Goal: Answer question/provide support: Share knowledge or assist other users

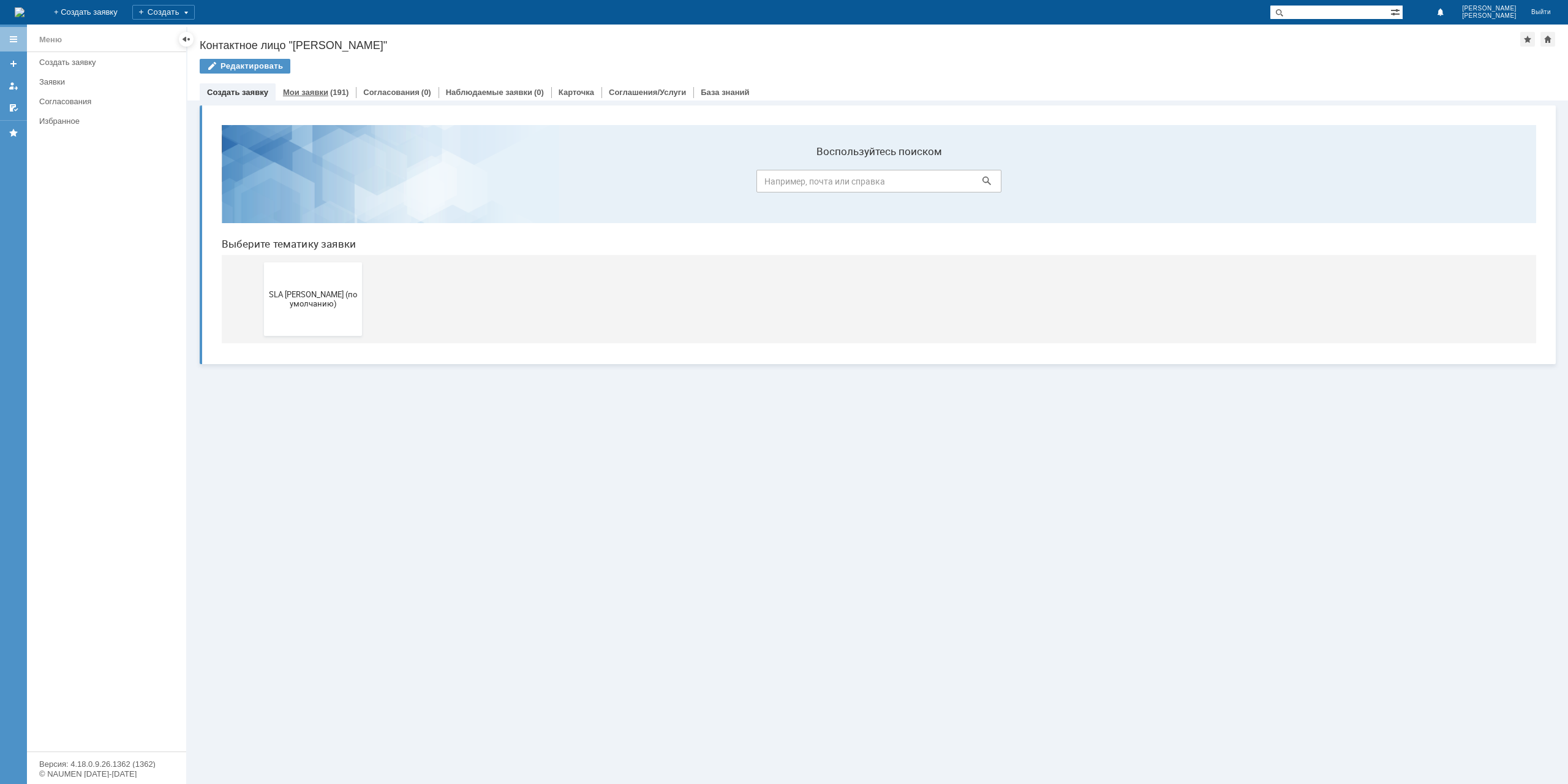
click at [331, 92] on div "(191)" at bounding box center [339, 92] width 18 height 10
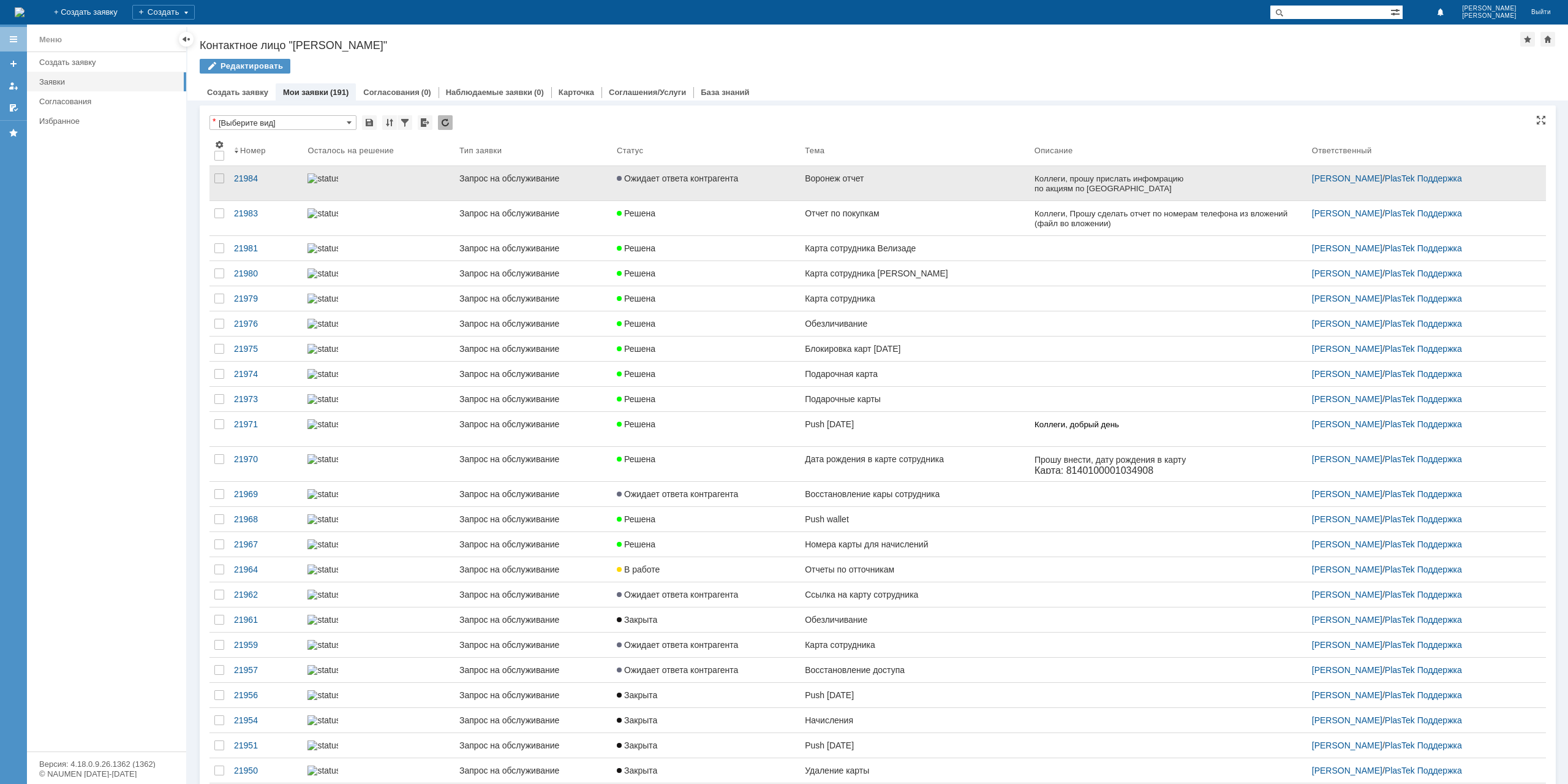
click at [800, 191] on link "Воронеж отчет" at bounding box center [914, 183] width 229 height 34
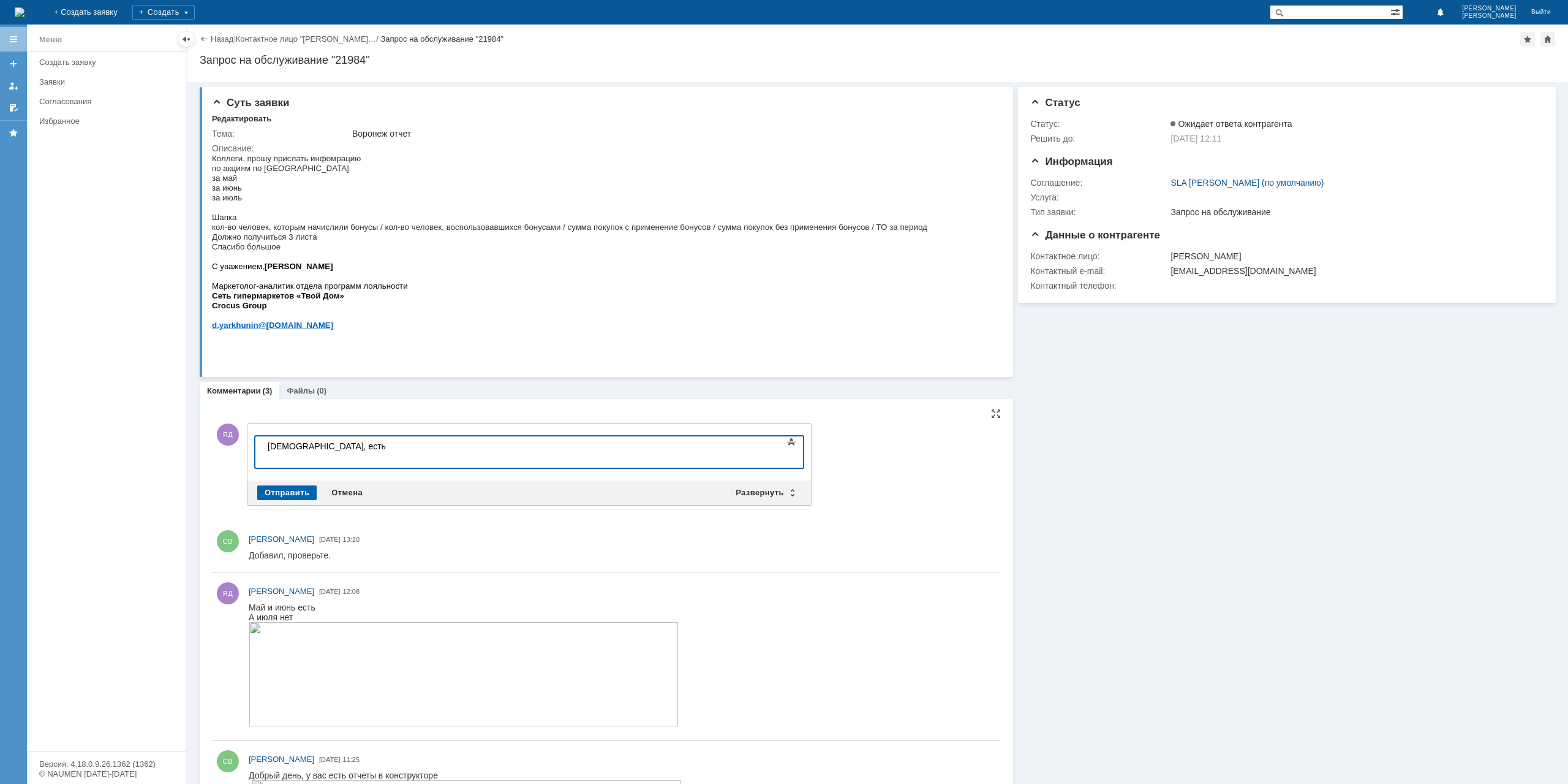
click at [281, 486] on div "Отправить" at bounding box center [287, 493] width 59 height 15
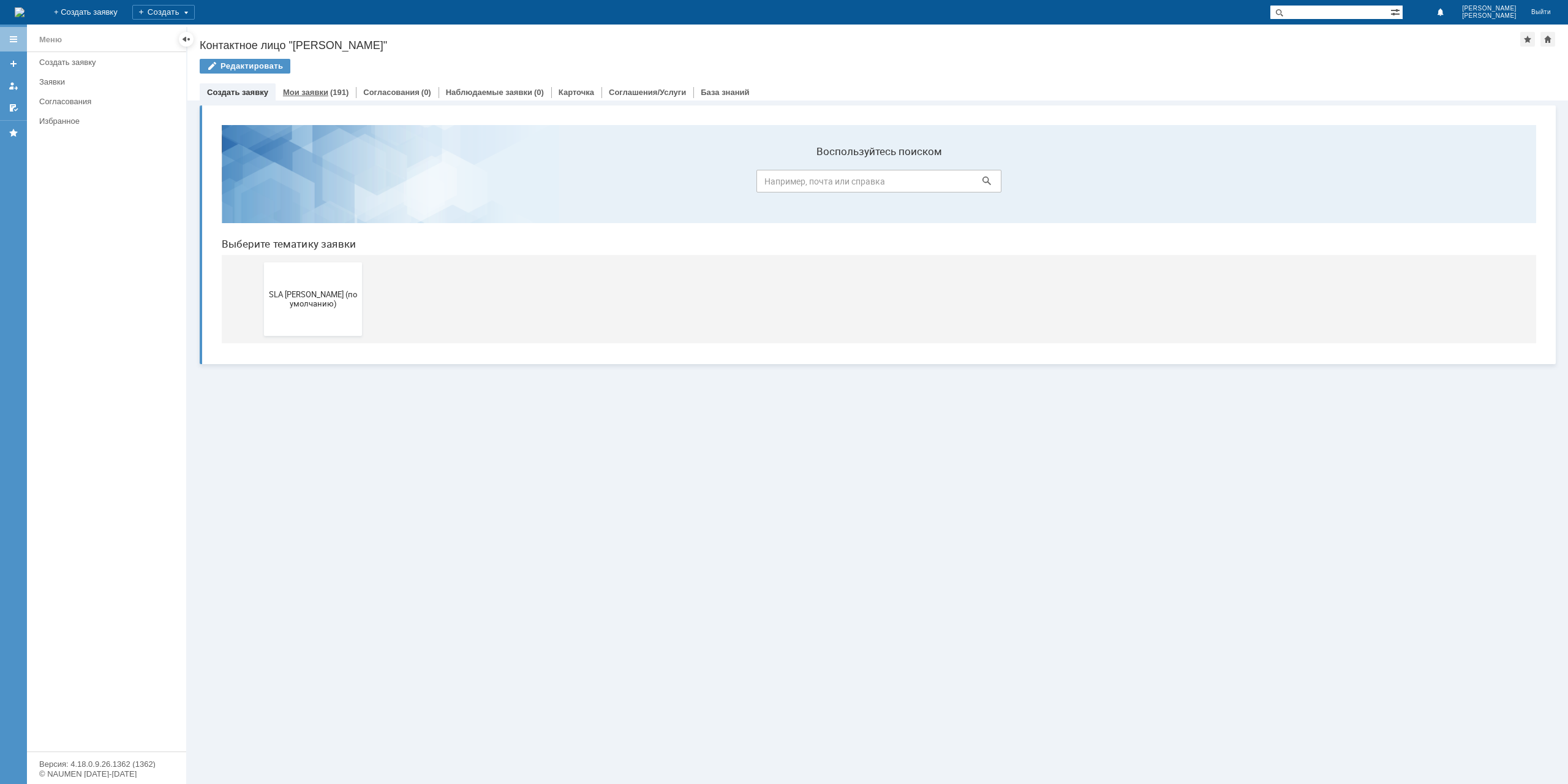
click at [303, 94] on link "Мои заявки" at bounding box center [306, 92] width 45 height 10
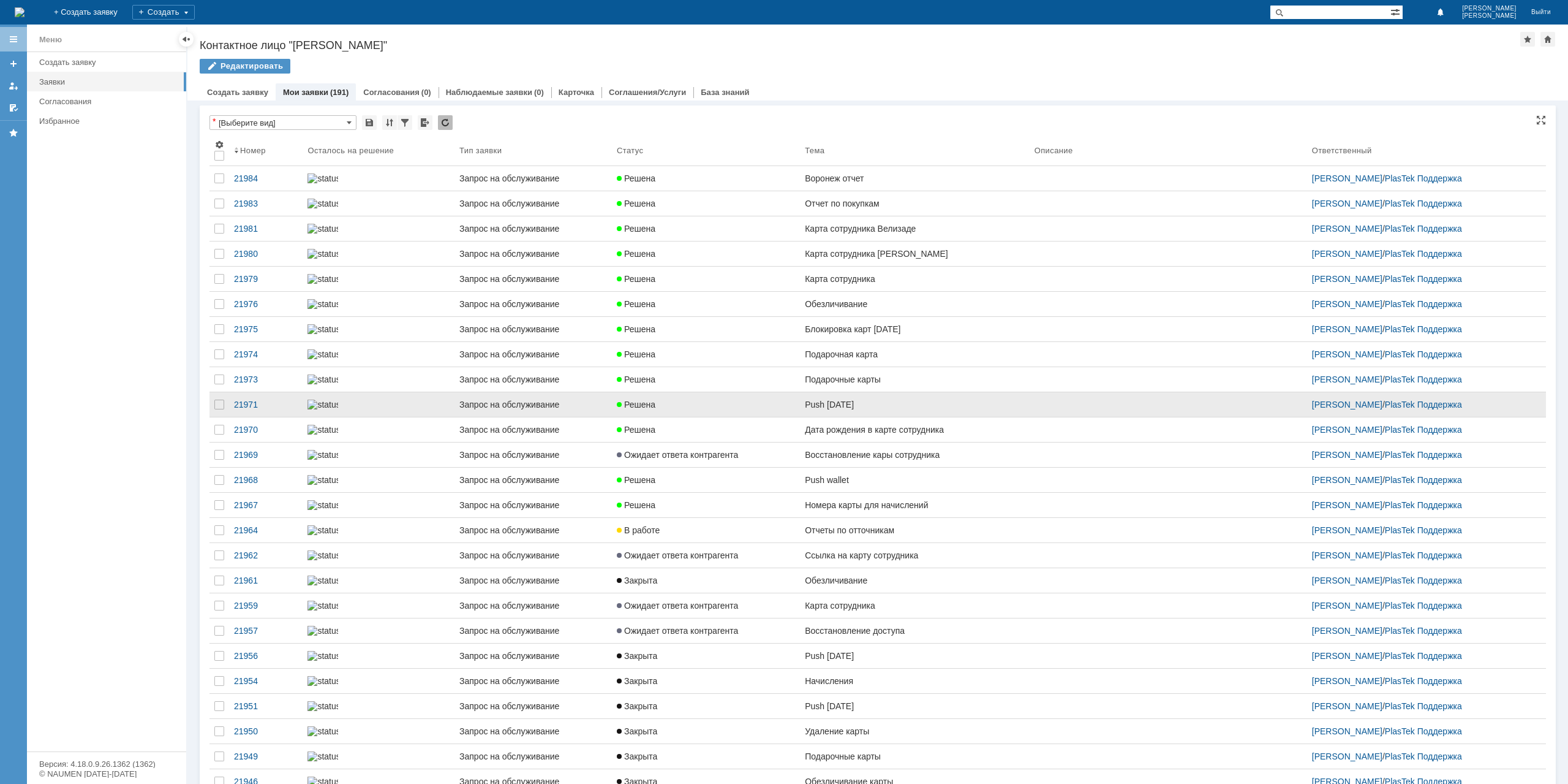
click at [907, 409] on div "Push [DATE]" at bounding box center [915, 404] width 220 height 10
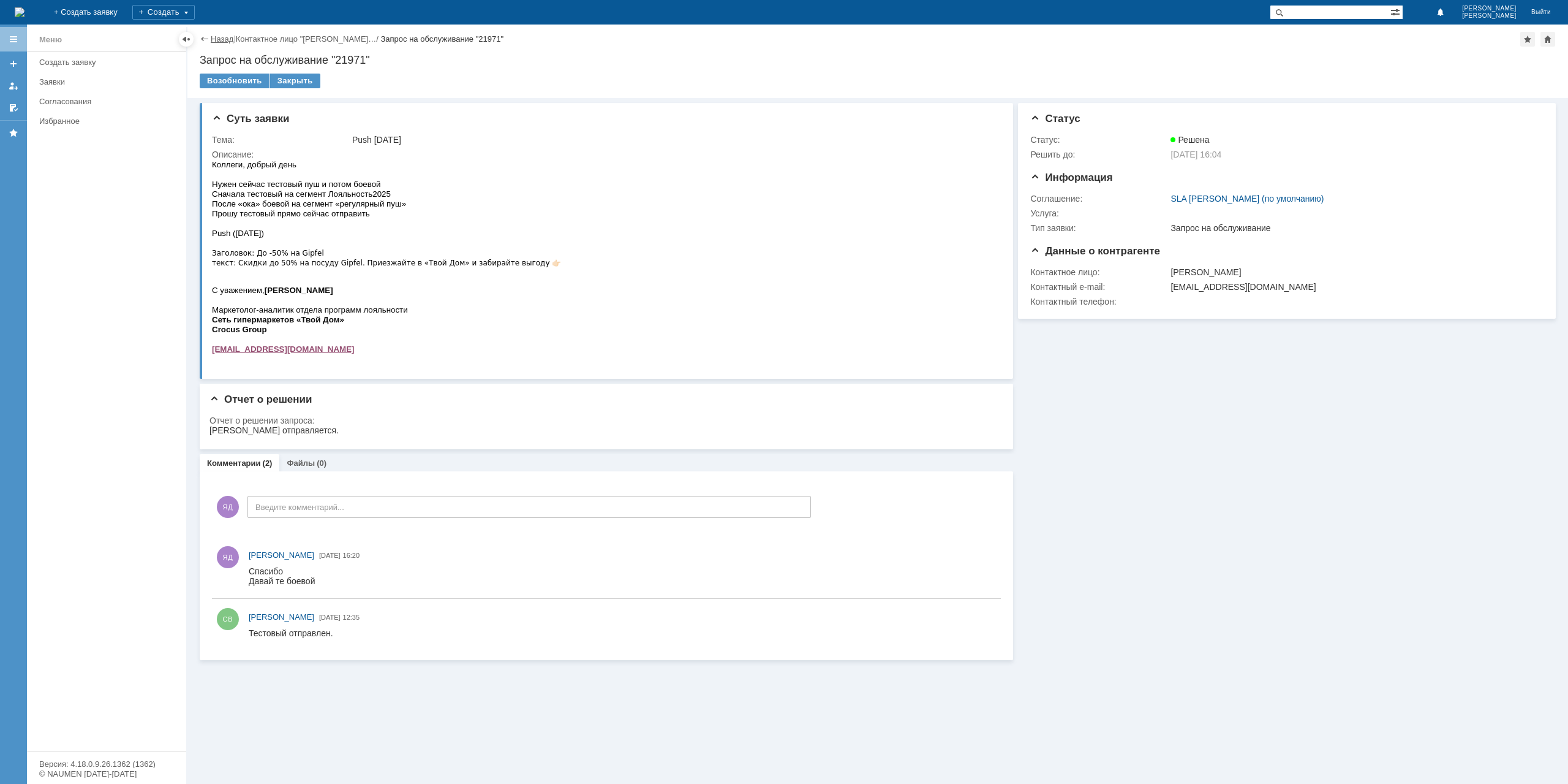
click at [225, 39] on link "Назад" at bounding box center [221, 39] width 23 height 10
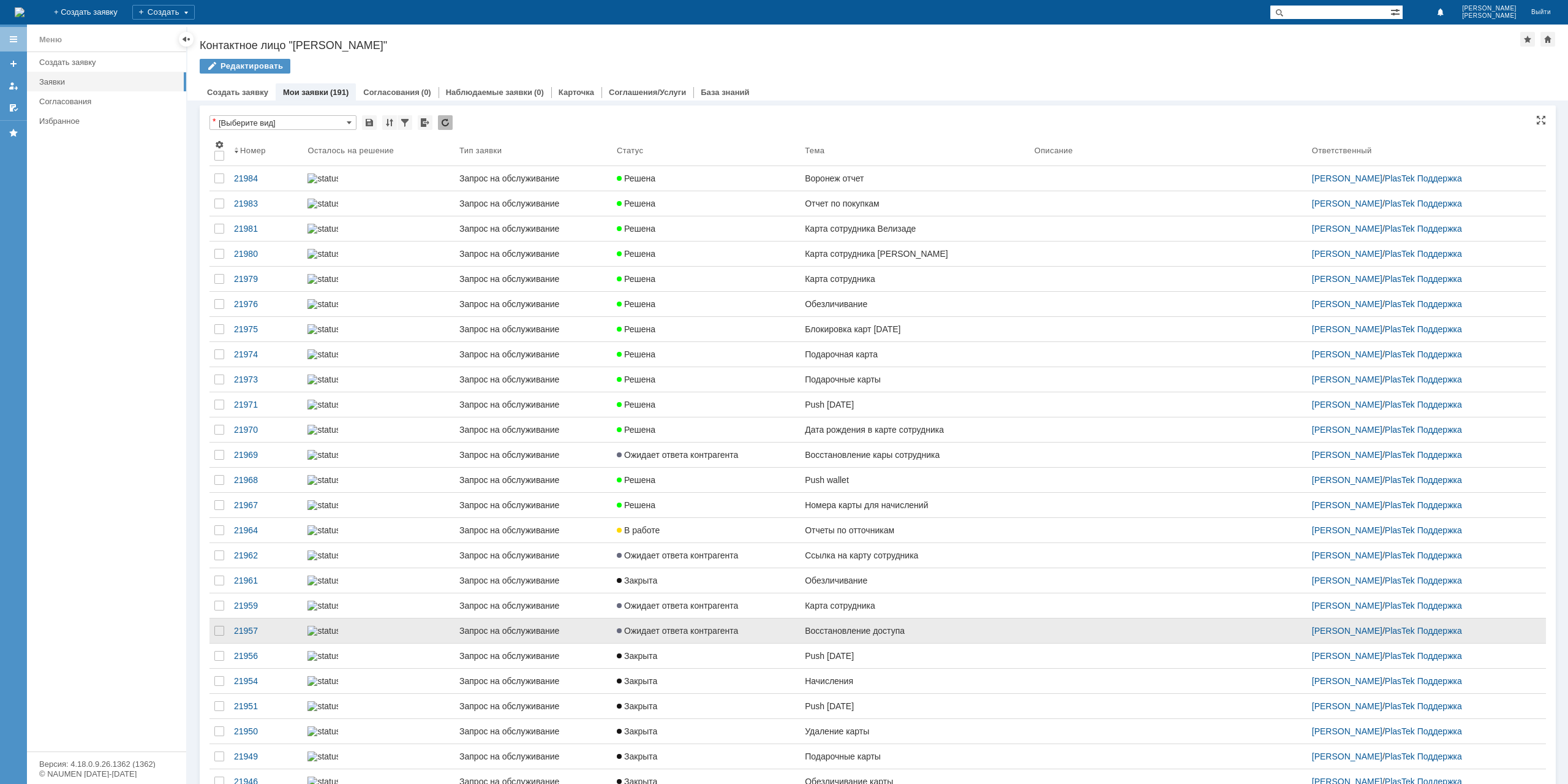
click at [889, 643] on link "Восстановление доступа" at bounding box center [914, 630] width 229 height 24
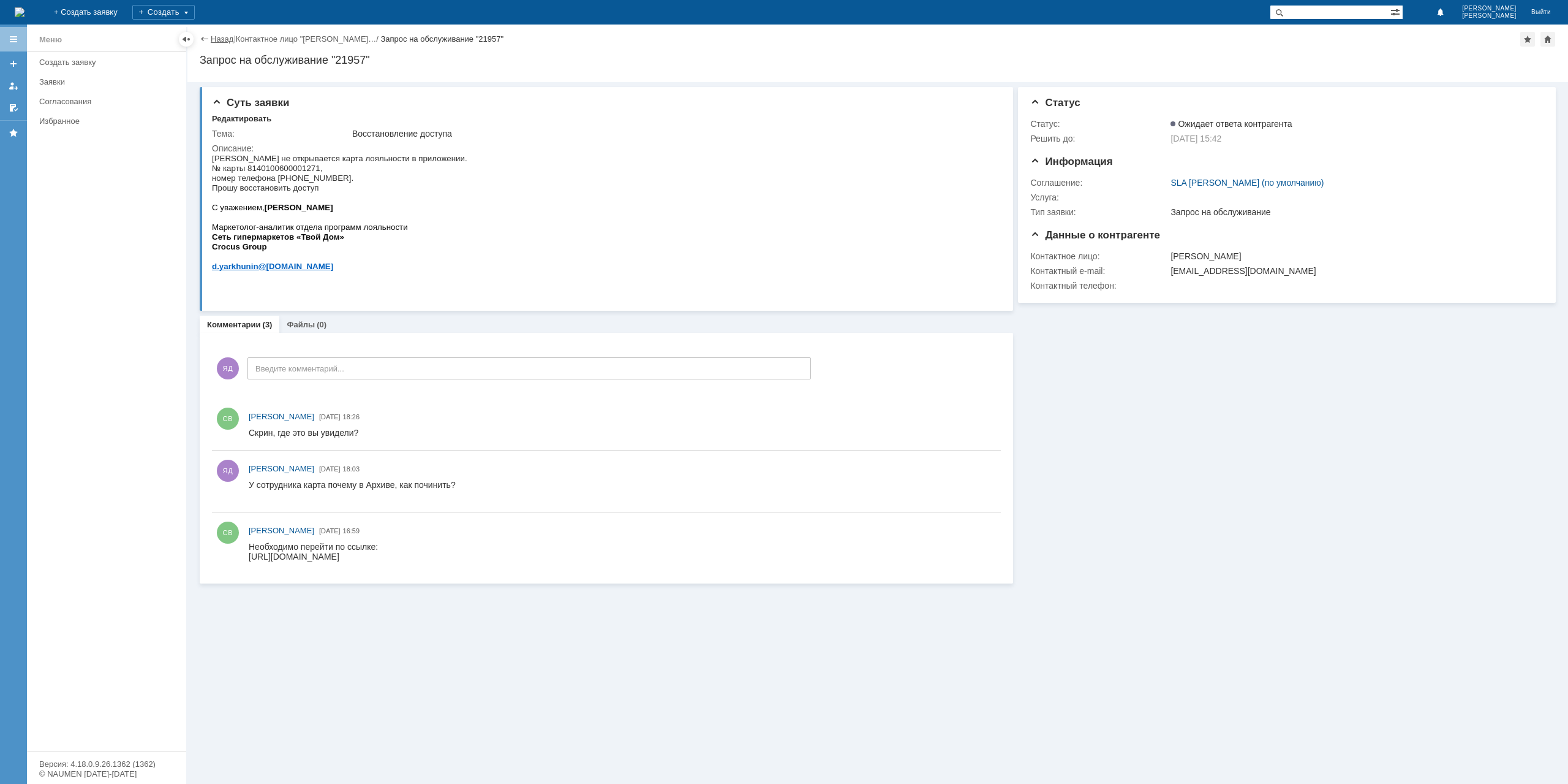
click at [221, 34] on link "Назад" at bounding box center [221, 39] width 23 height 10
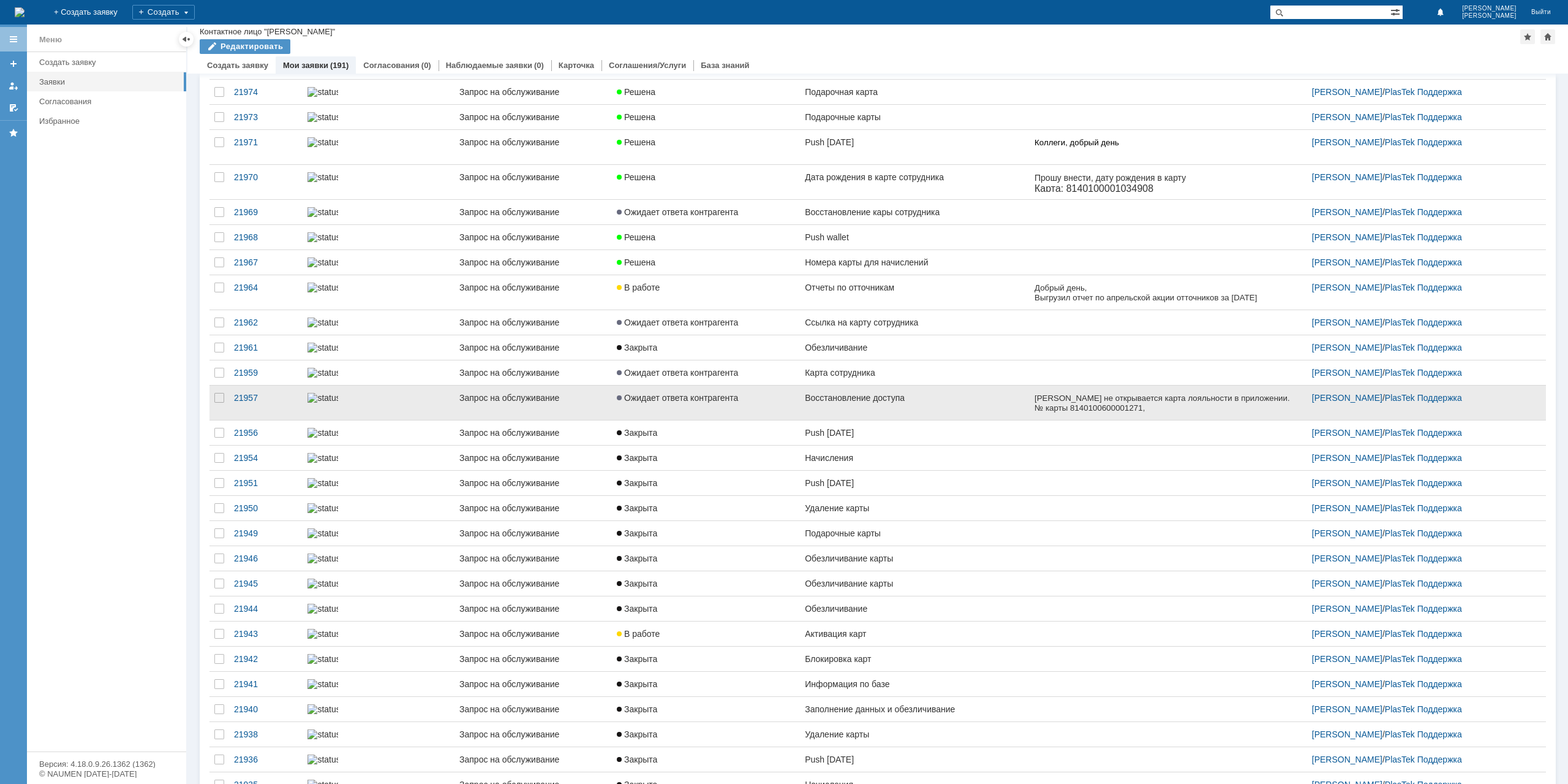
click at [874, 420] on link "Восстановление доступа" at bounding box center [914, 403] width 229 height 34
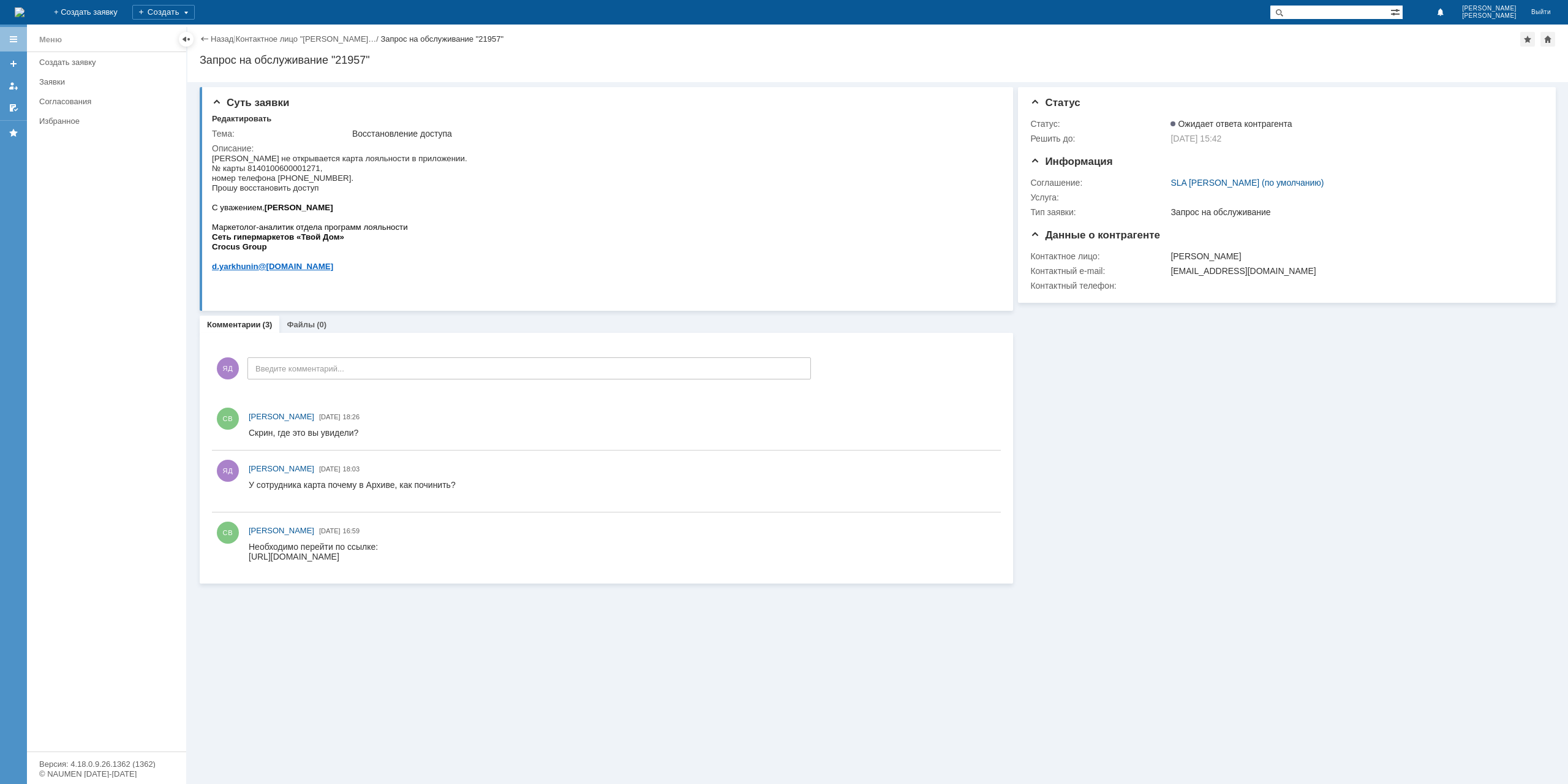
click at [213, 33] on div "Назад | Контактное лицо "Ярхунин Денис… / Запрос на обслуживание "21957"" at bounding box center [877, 39] width 1356 height 15
click at [217, 40] on link "Назад" at bounding box center [221, 39] width 23 height 10
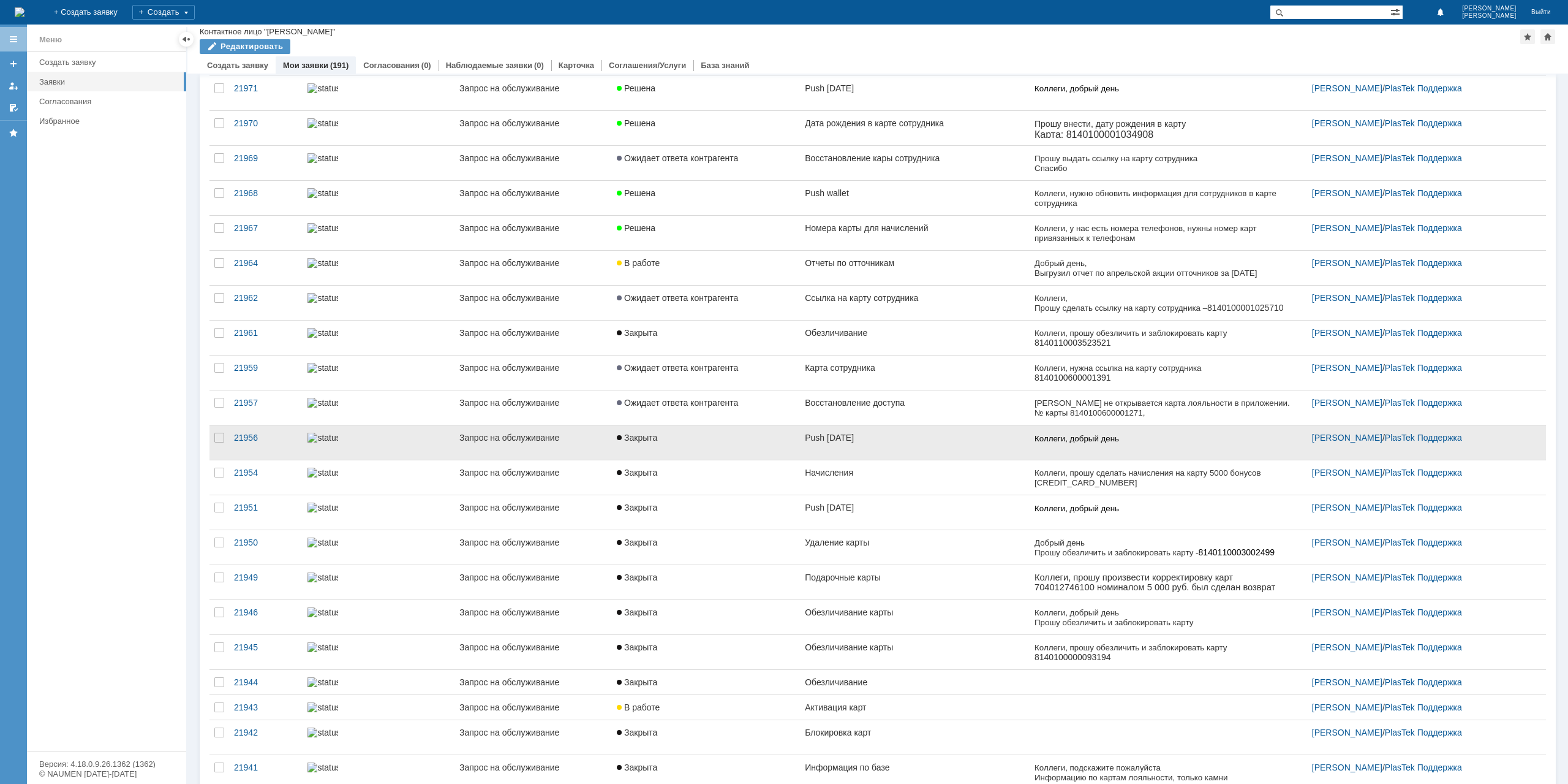
click at [880, 444] on link "Push [DATE]" at bounding box center [914, 442] width 229 height 34
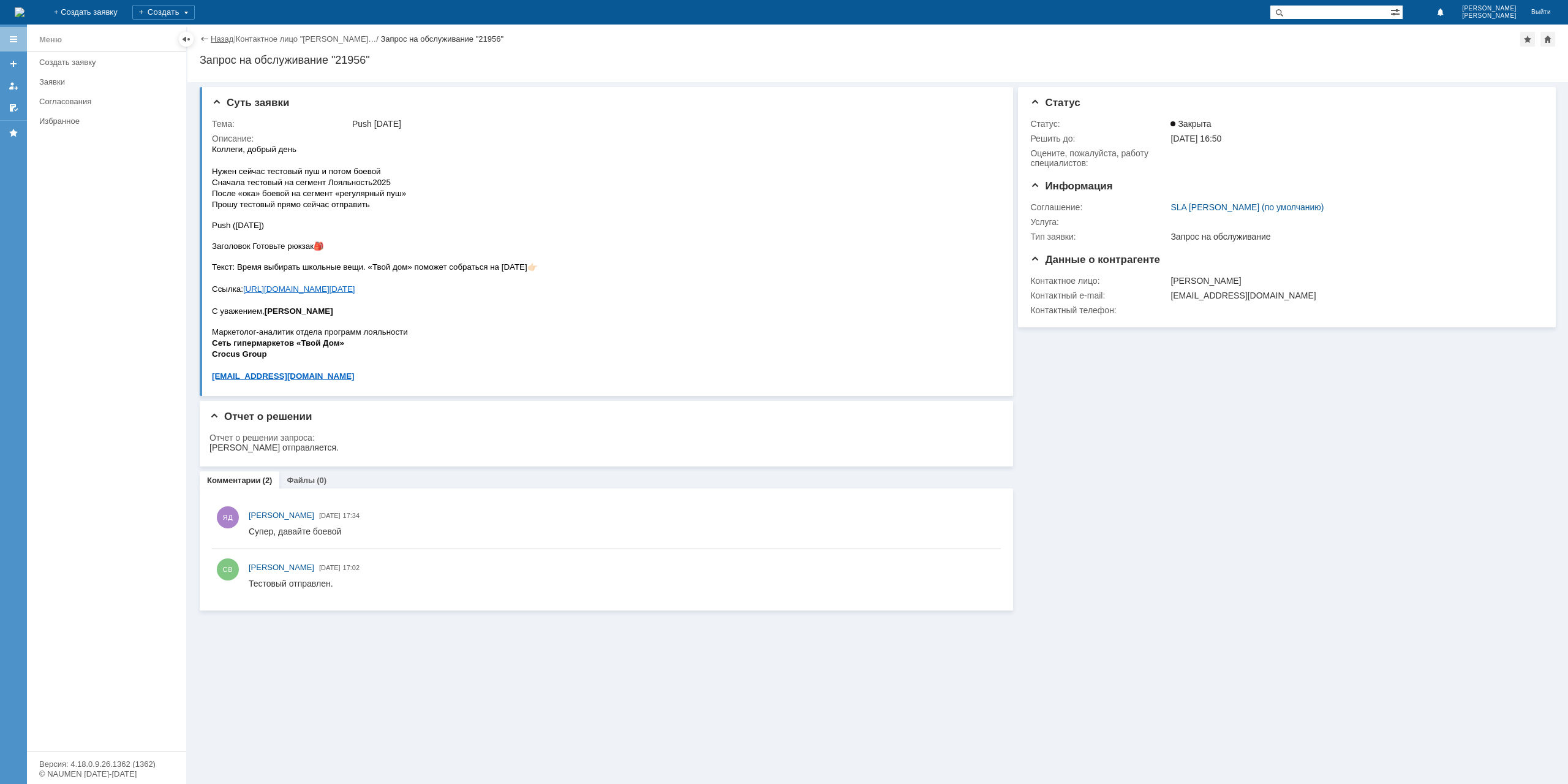
click at [222, 37] on link "Назад" at bounding box center [221, 39] width 23 height 10
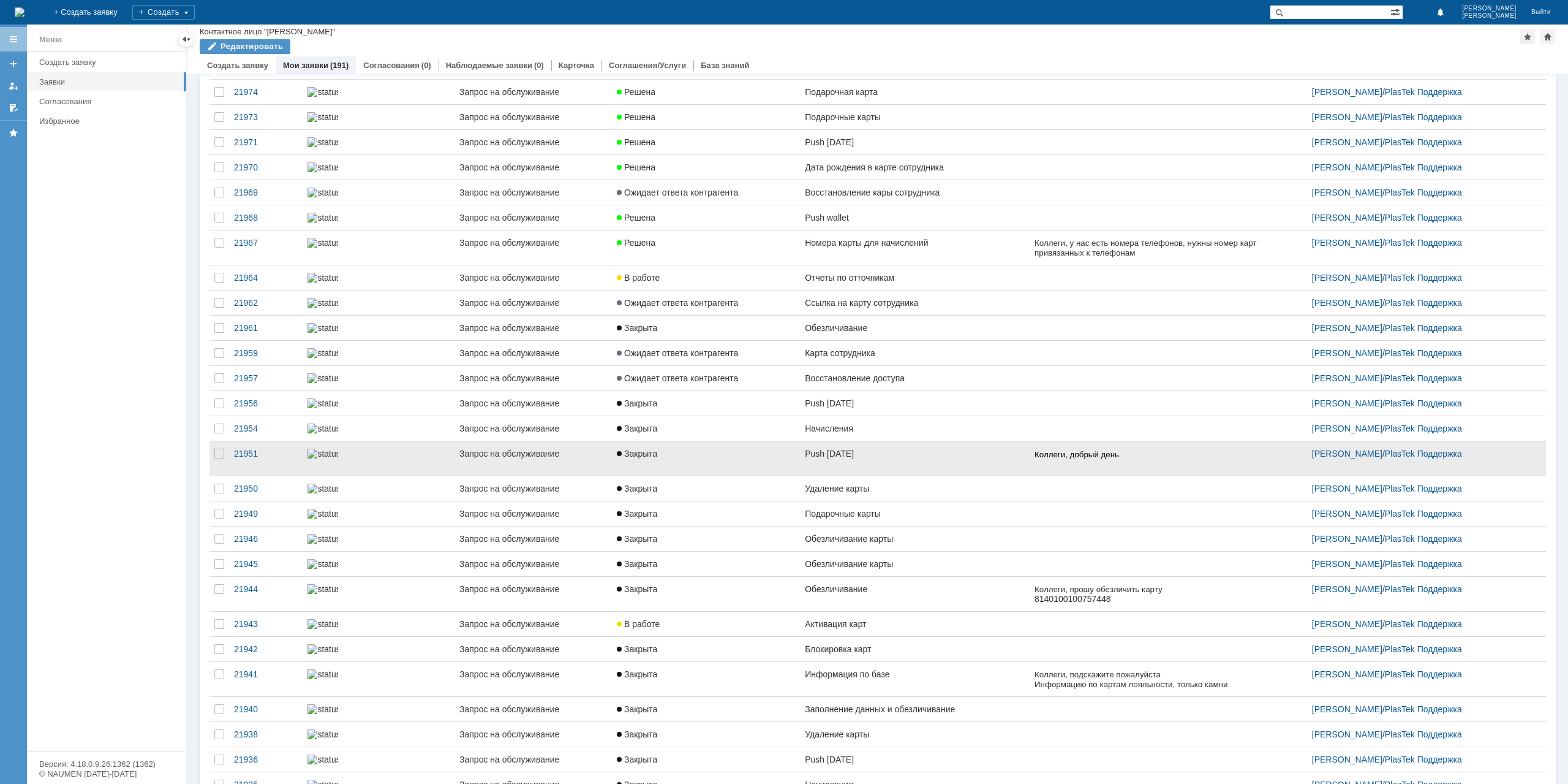
click at [877, 458] on div "Push [DATE]" at bounding box center [915, 453] width 220 height 10
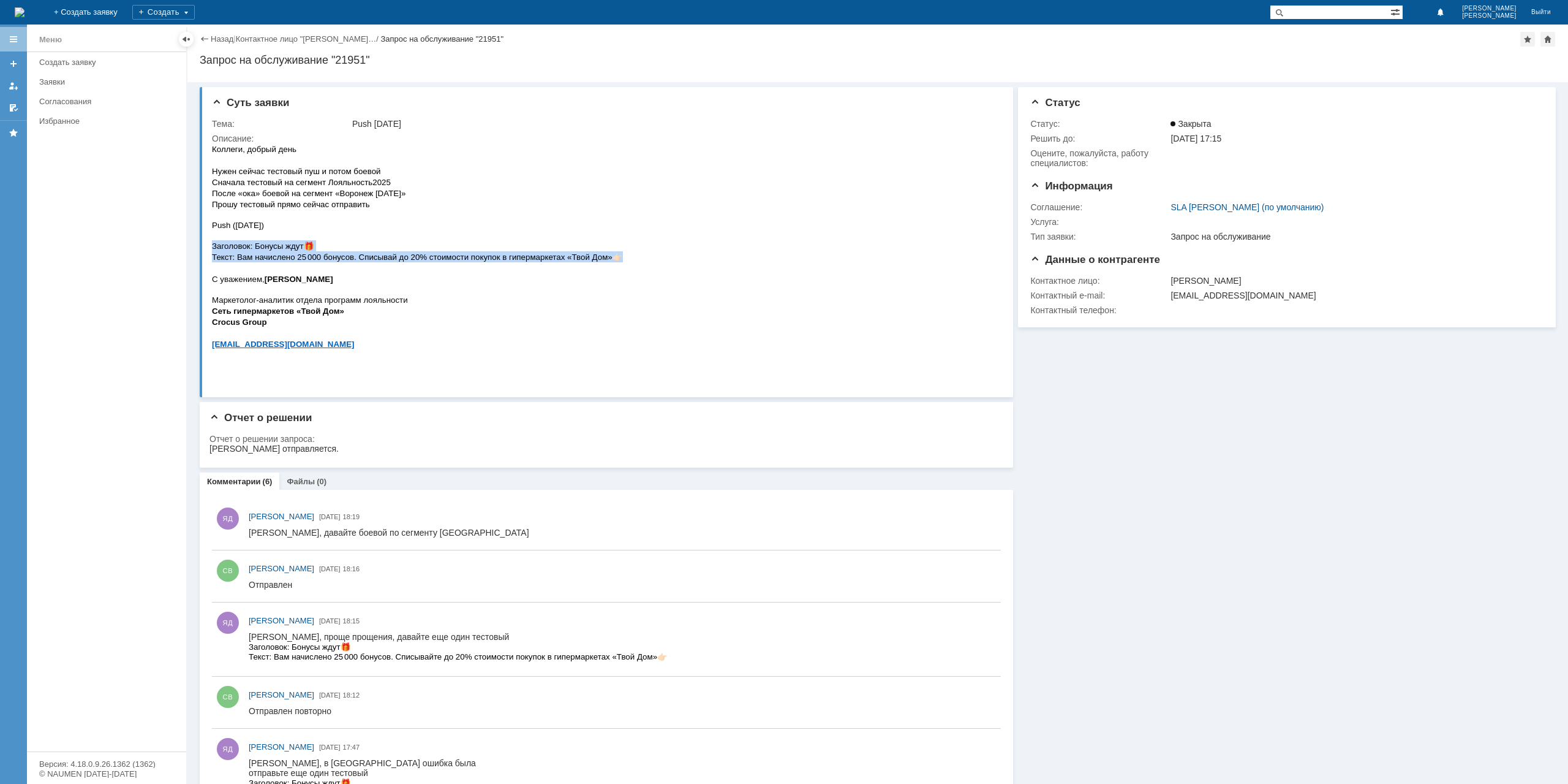
drag, startPoint x: 622, startPoint y: 254, endPoint x: 213, endPoint y: 243, distance: 409.1
click at [213, 243] on p "Заголовок: Бонусы ждут 🎁 Текст: Вам начислено 25 000 бонусов. Списывай до 20% с…" at bounding box center [417, 263] width 411 height 44
copy p "Заголовок: Бонусы ждут 🎁 Текст: Вам начислено 25 000 бонусов. Списывай до 20% с…"
click at [551, 300] on p "Маркетолог-аналитик отдела программ лояльности" at bounding box center [417, 299] width 411 height 11
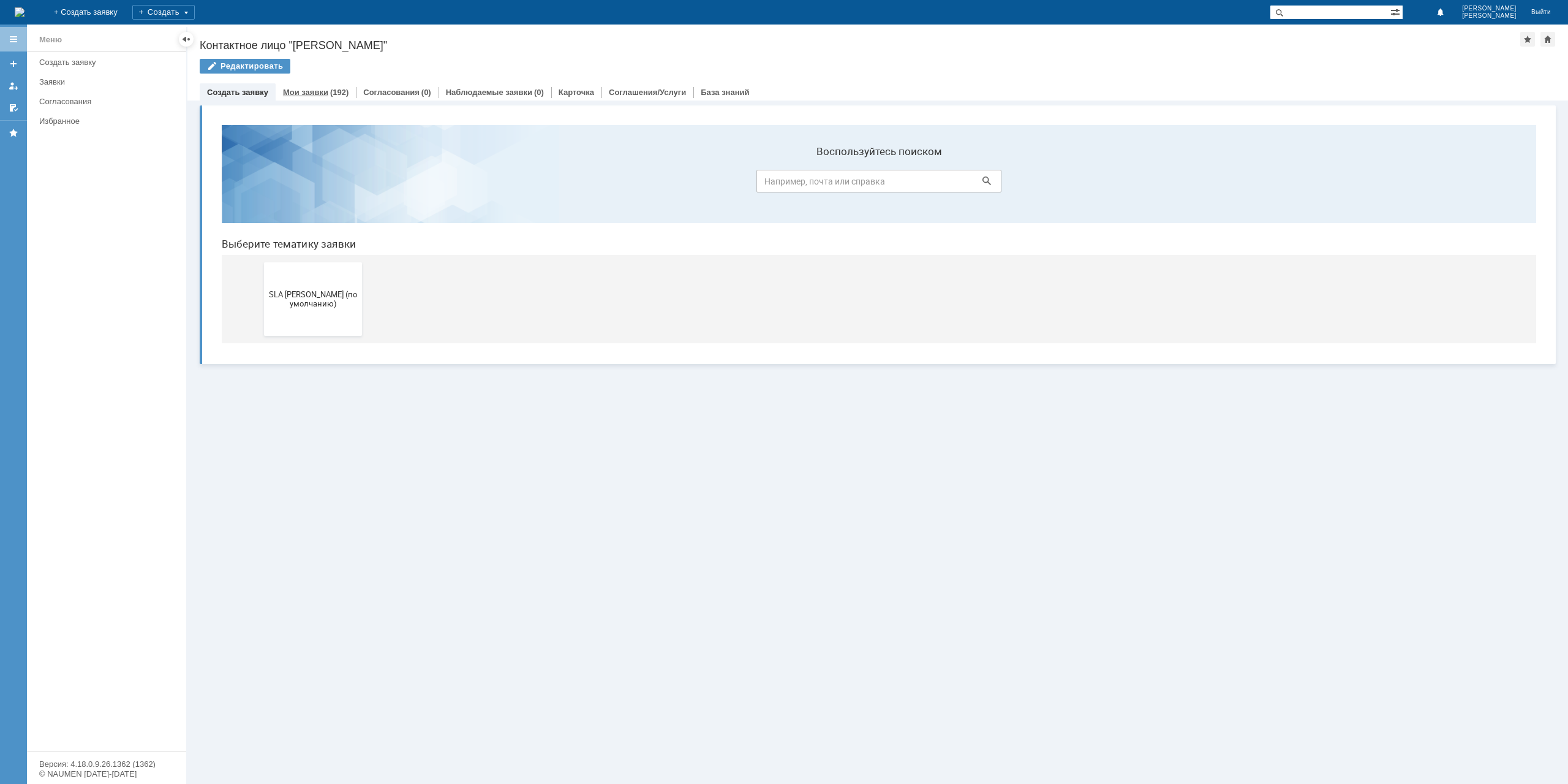
click at [330, 95] on div "(192)" at bounding box center [339, 92] width 18 height 10
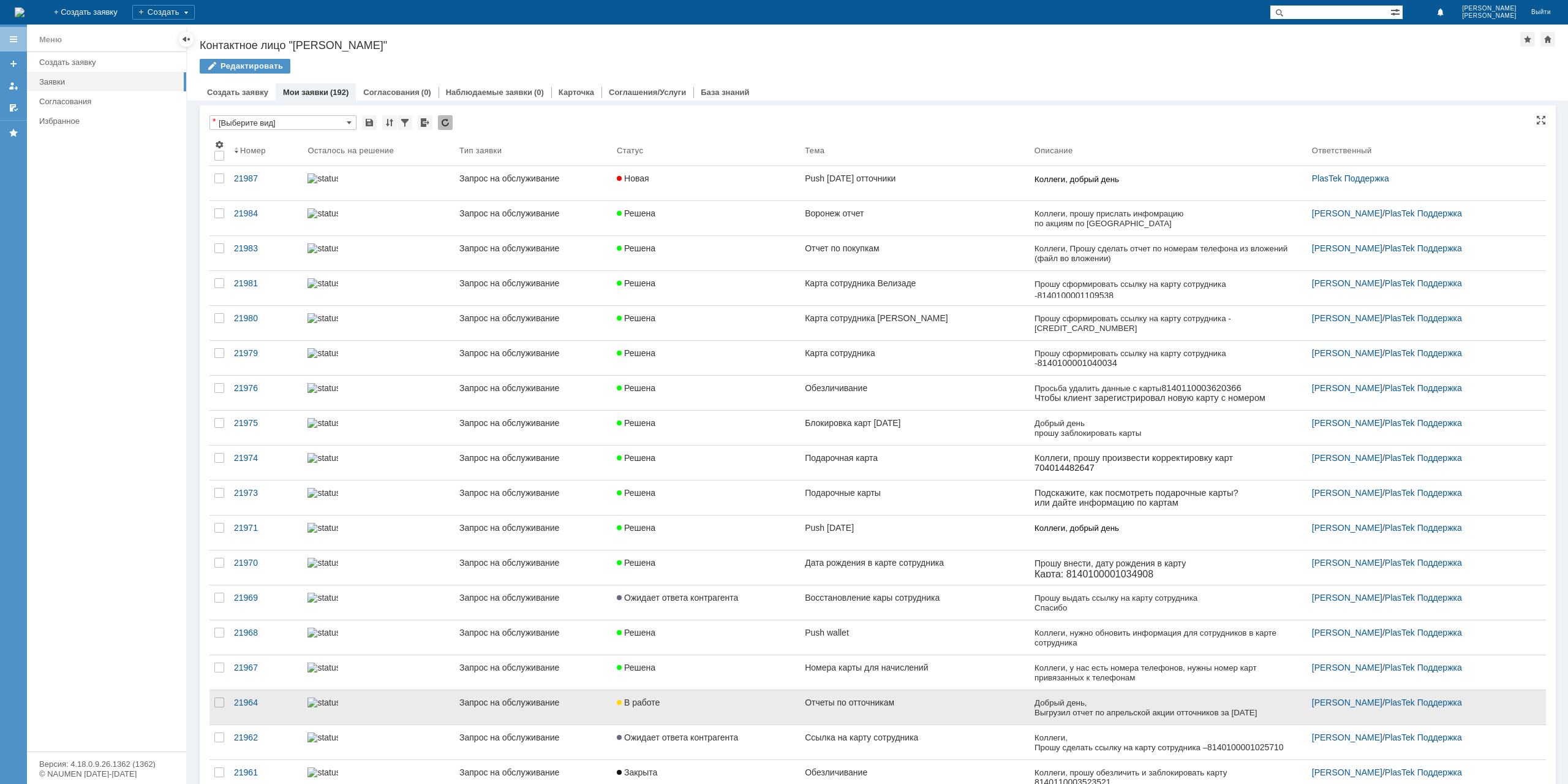
click at [859, 702] on div "Отчеты по отточникам" at bounding box center [915, 702] width 220 height 10
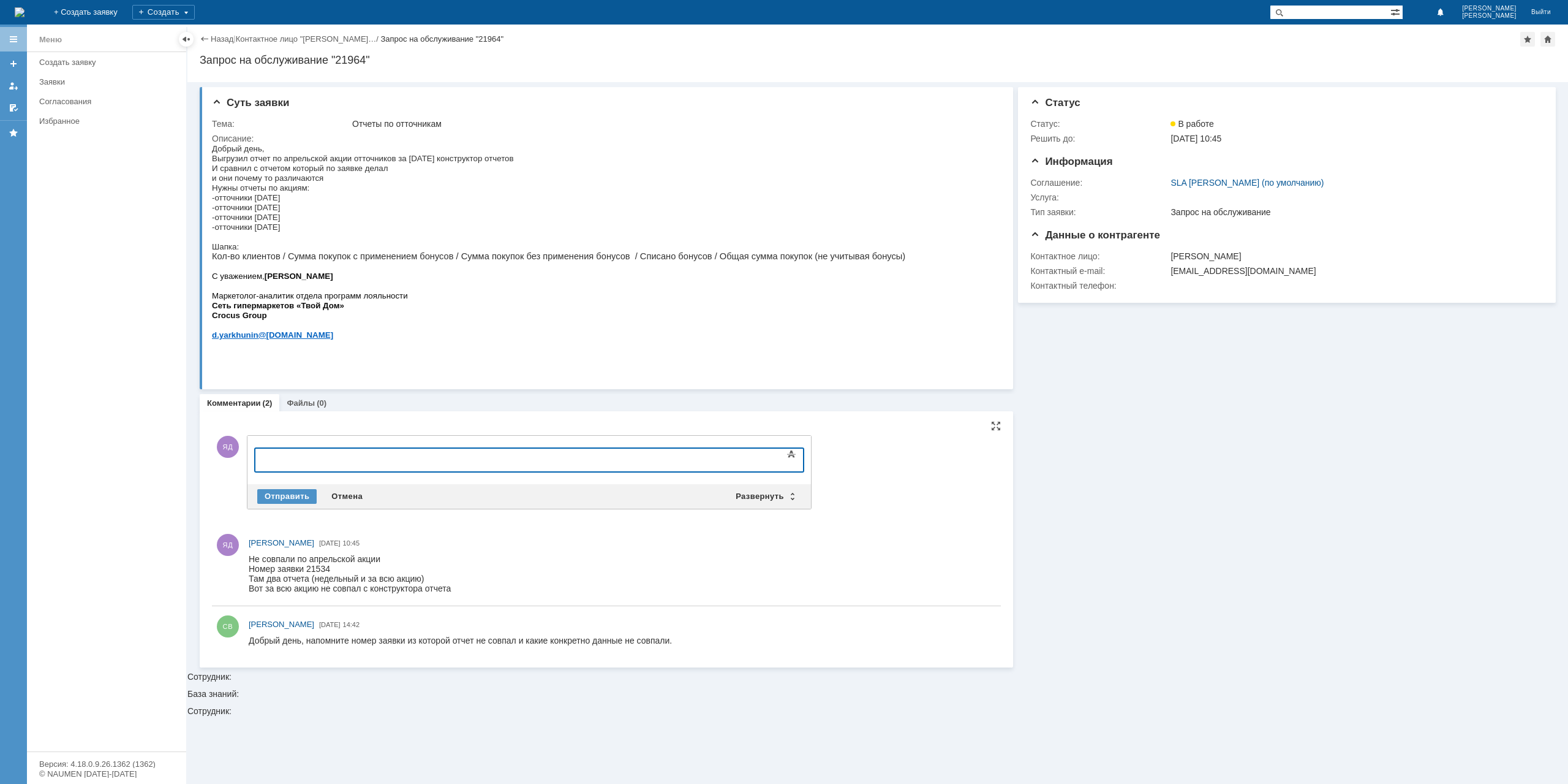
click at [369, 450] on body at bounding box center [355, 459] width 184 height 21
click at [270, 494] on div "Отправить" at bounding box center [287, 497] width 59 height 15
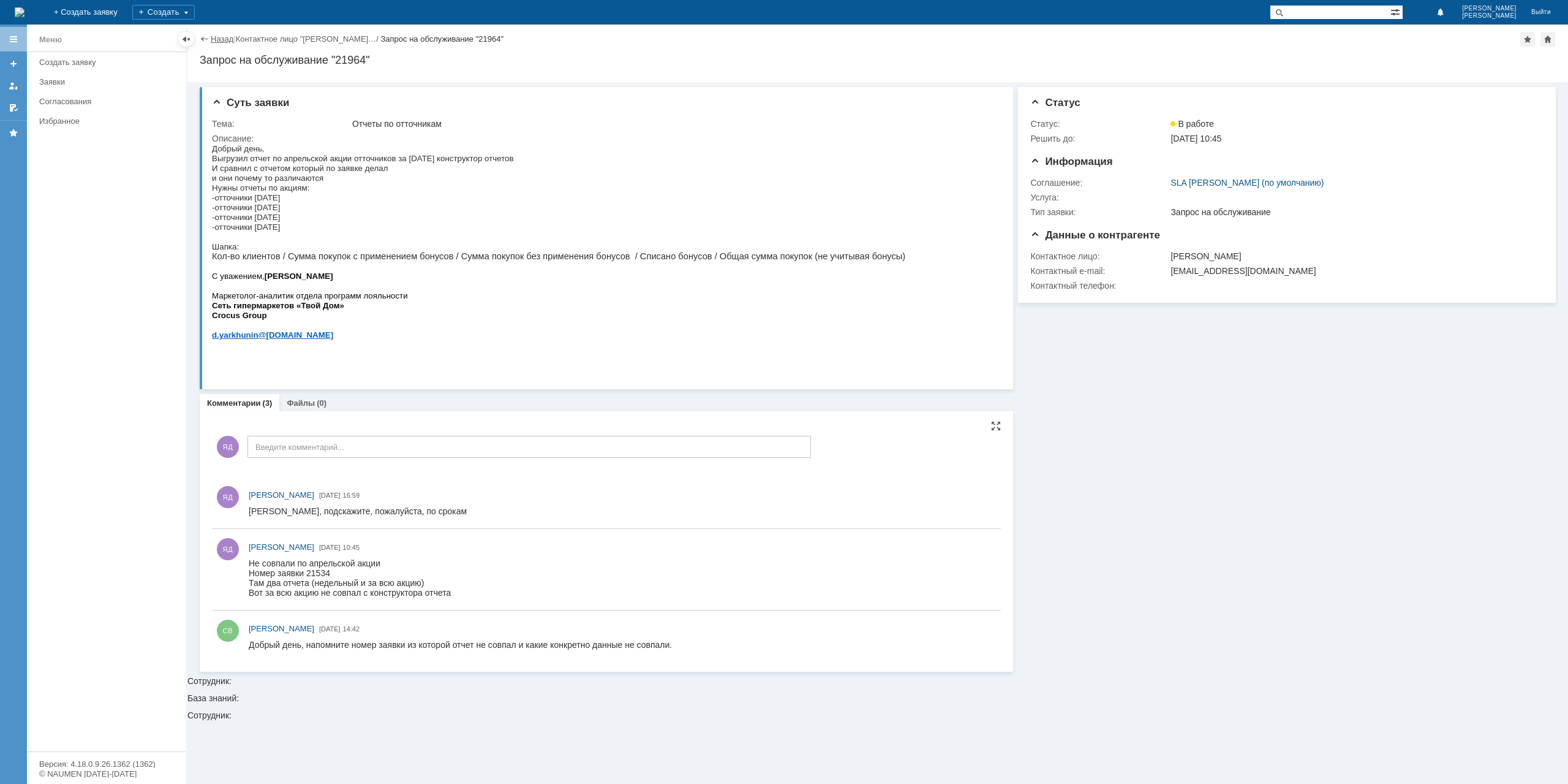
click at [222, 39] on link "Назад" at bounding box center [221, 39] width 23 height 10
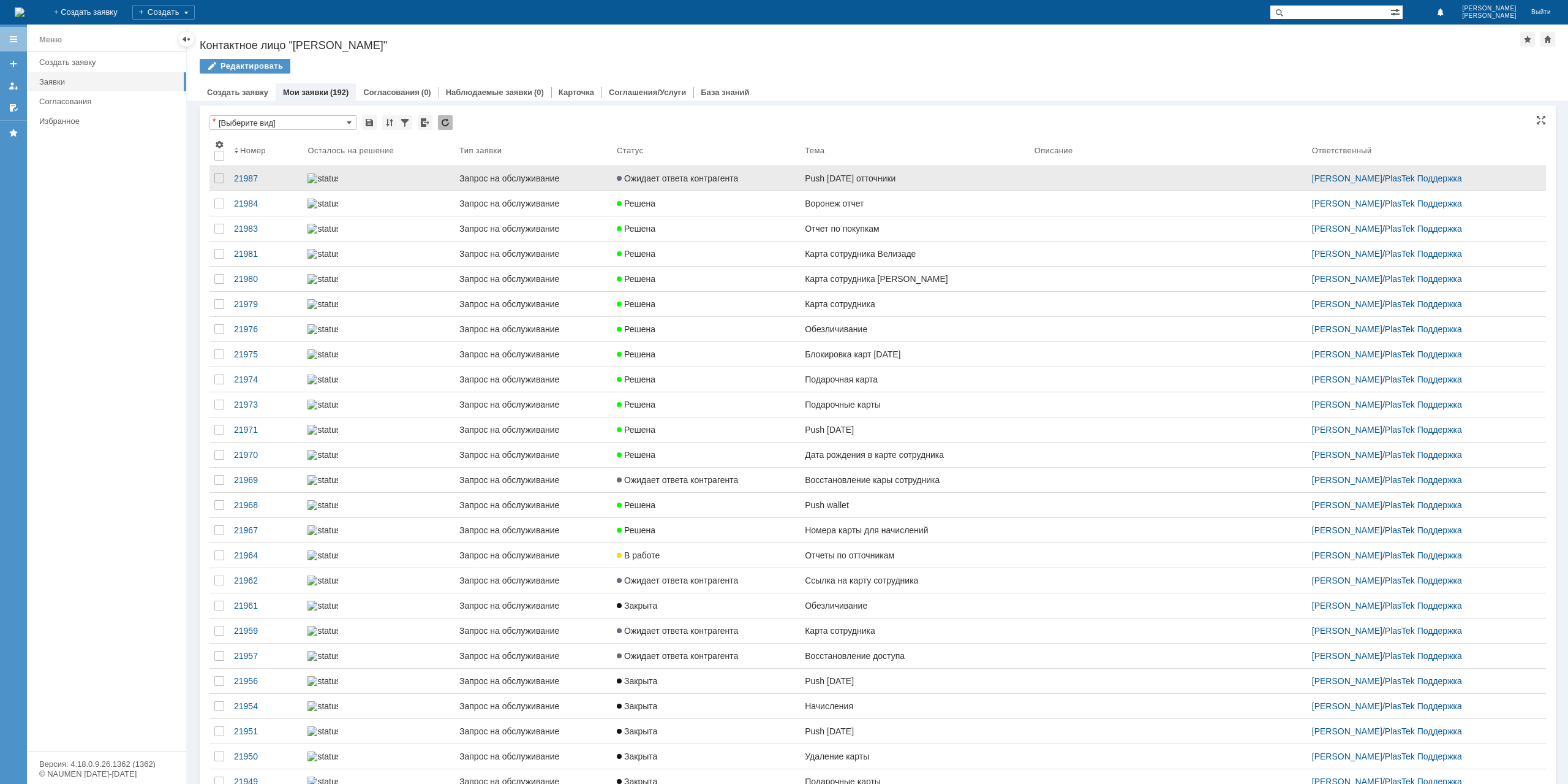
click at [630, 172] on link "Ожидает ответа контрагента" at bounding box center [706, 177] width 188 height 24
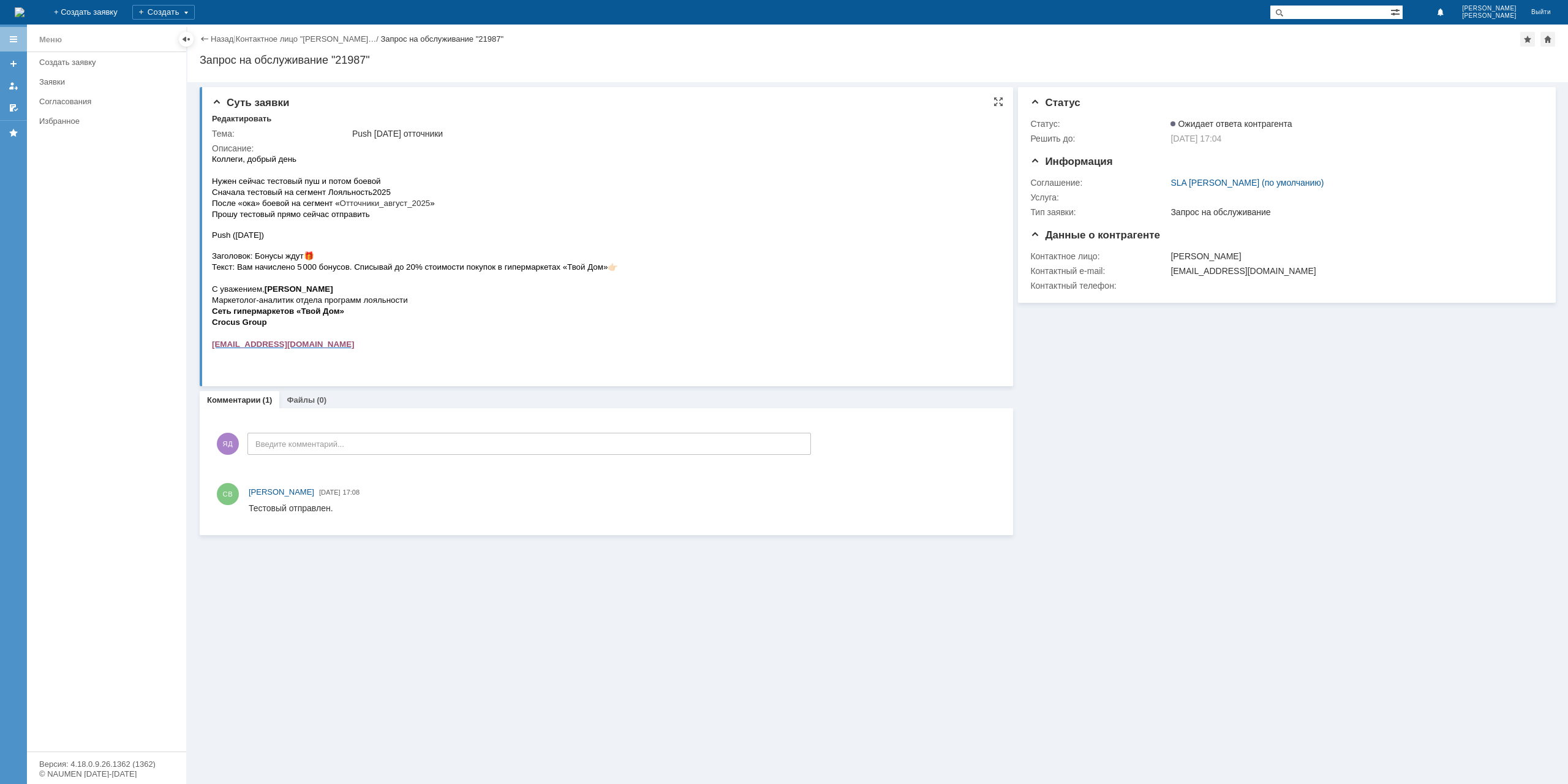
click at [402, 268] on span "Текст: Вам начислено 5 000 бонусов. Списывай до 20% стоимости покупок в гиперма…" at bounding box center [410, 267] width 396 height 10
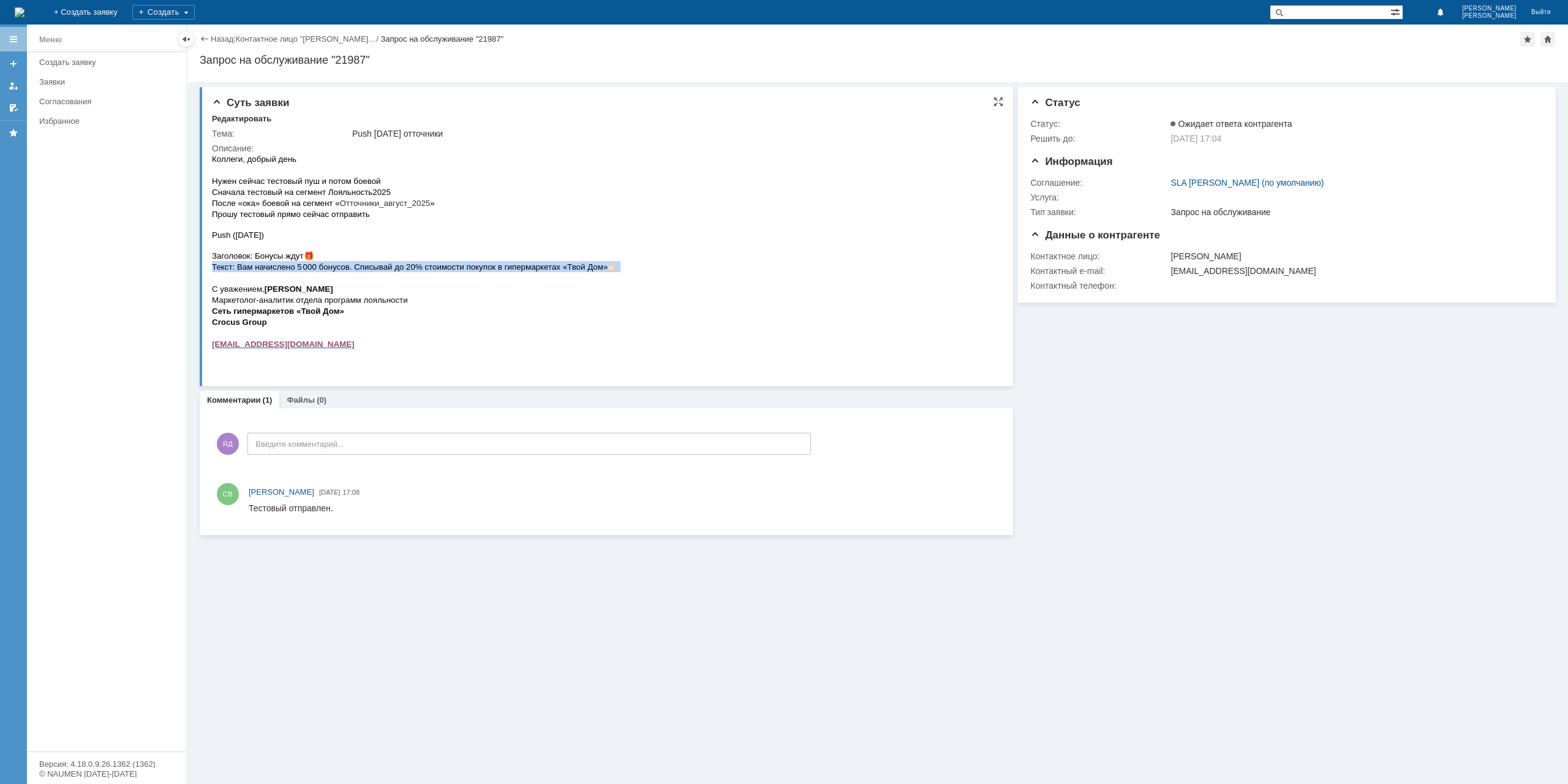
click at [617, 263] on span "👉🏻" at bounding box center [613, 267] width 10 height 10
drag, startPoint x: 626, startPoint y: 265, endPoint x: 240, endPoint y: 259, distance: 386.0
click at [240, 259] on html "Коллеги, добрый день Нужен сейчас тестовый пуш и потом боевой Сначала тестовый …" at bounding box center [603, 262] width 783 height 218
click at [219, 257] on span "Заголовок: Бонусы ждут" at bounding box center [257, 256] width 92 height 10
drag, startPoint x: 213, startPoint y: 255, endPoint x: 615, endPoint y: 267, distance: 402.2
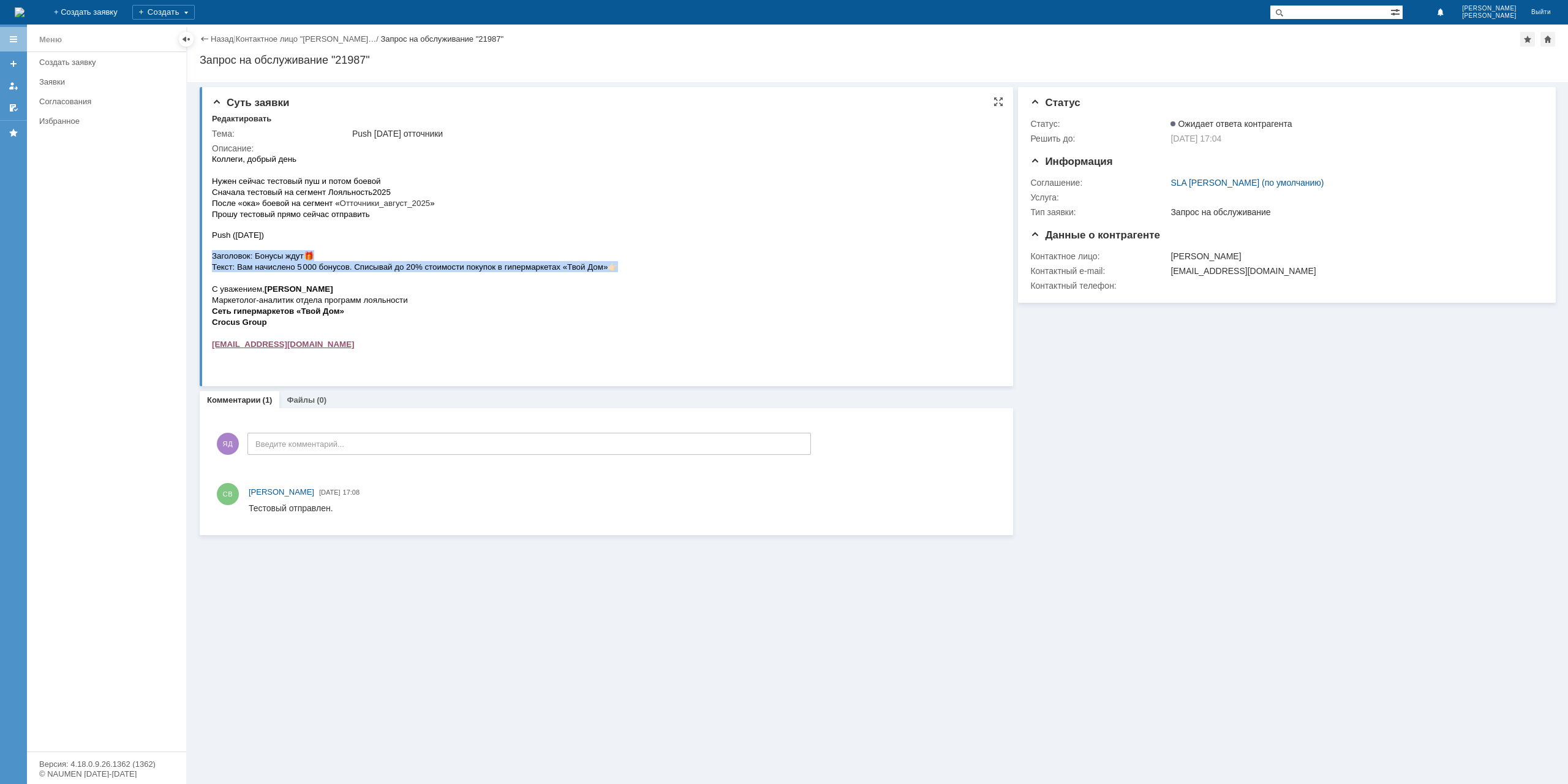
click at [615, 267] on div "Коллеги, добрый день Нужен сейчас тестовый пуш и потом боевой Сначала тестовый …" at bounding box center [415, 262] width 406 height 218
copy div "Заголовок: Бонусы ждут 🎁 Текст: Вам начислено 5 000 бонусов. Списывай до 20% ст…"
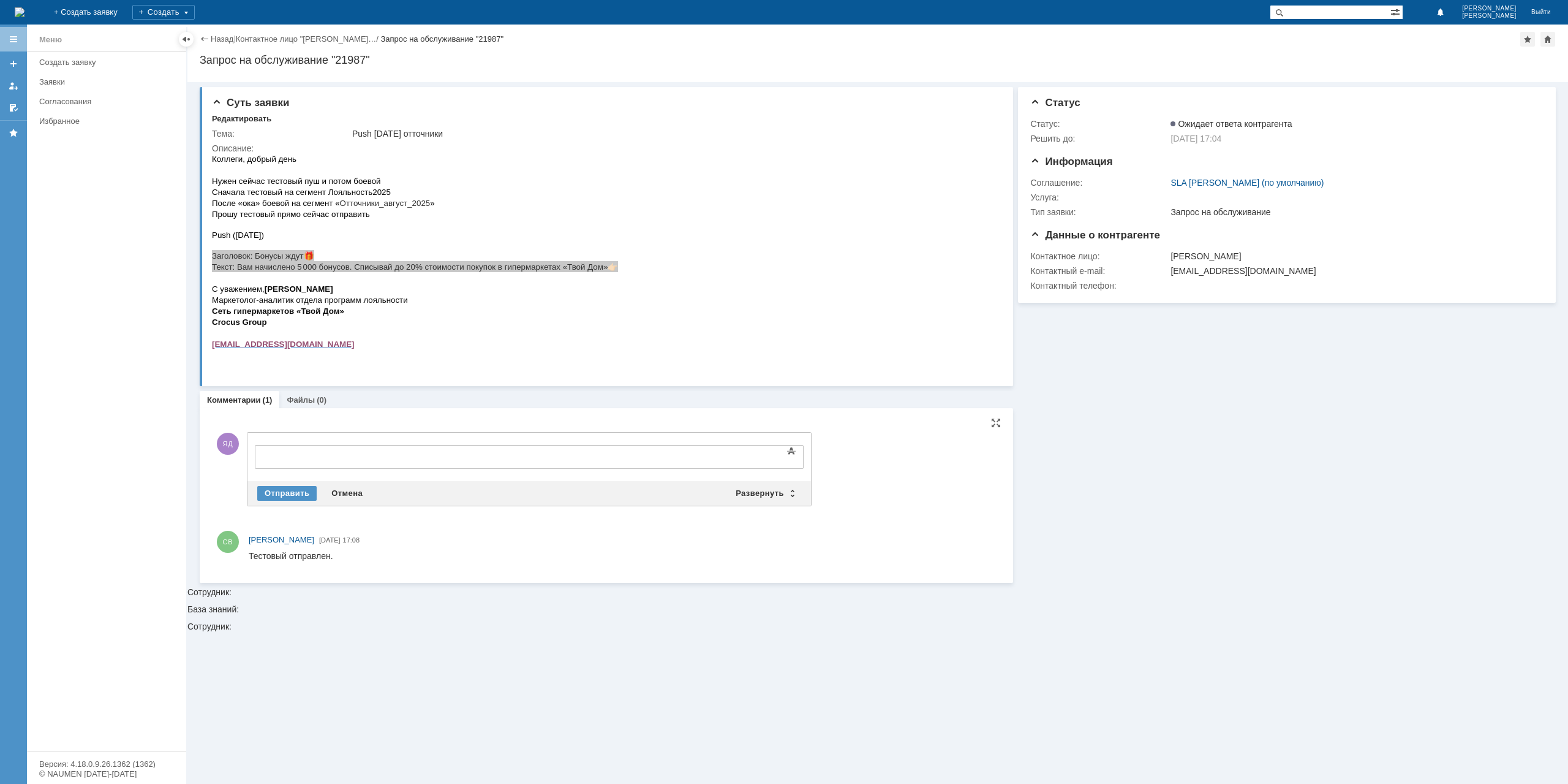
click at [301, 450] on body at bounding box center [355, 456] width 184 height 21
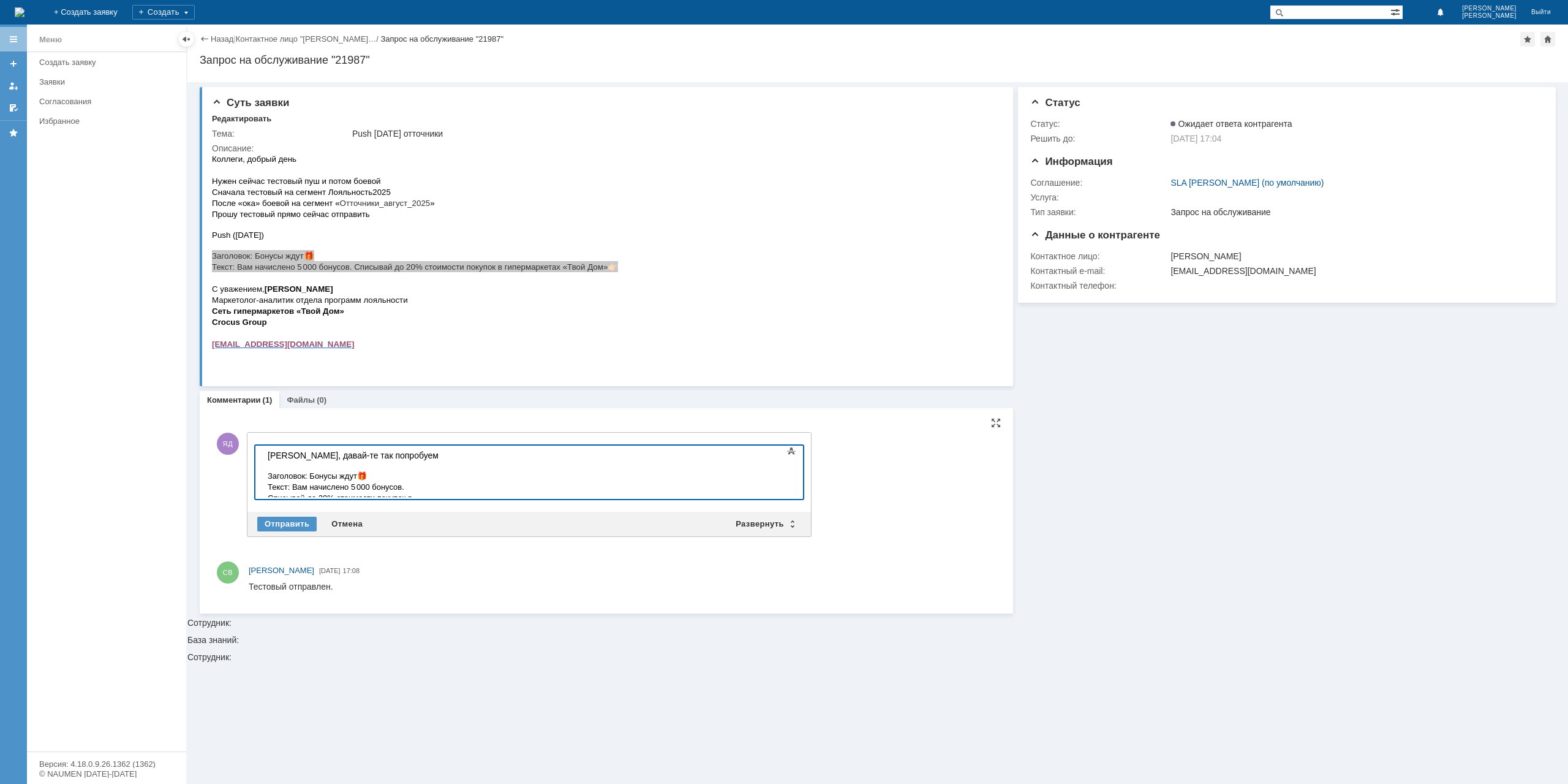
click at [357, 483] on span "Текст: Вам начислено 5 000 бонусов. Списывай до 20% стоимости покупок в гиперма…" at bounding box center [339, 498] width 144 height 32
click at [301, 521] on div "Отправить" at bounding box center [287, 524] width 59 height 15
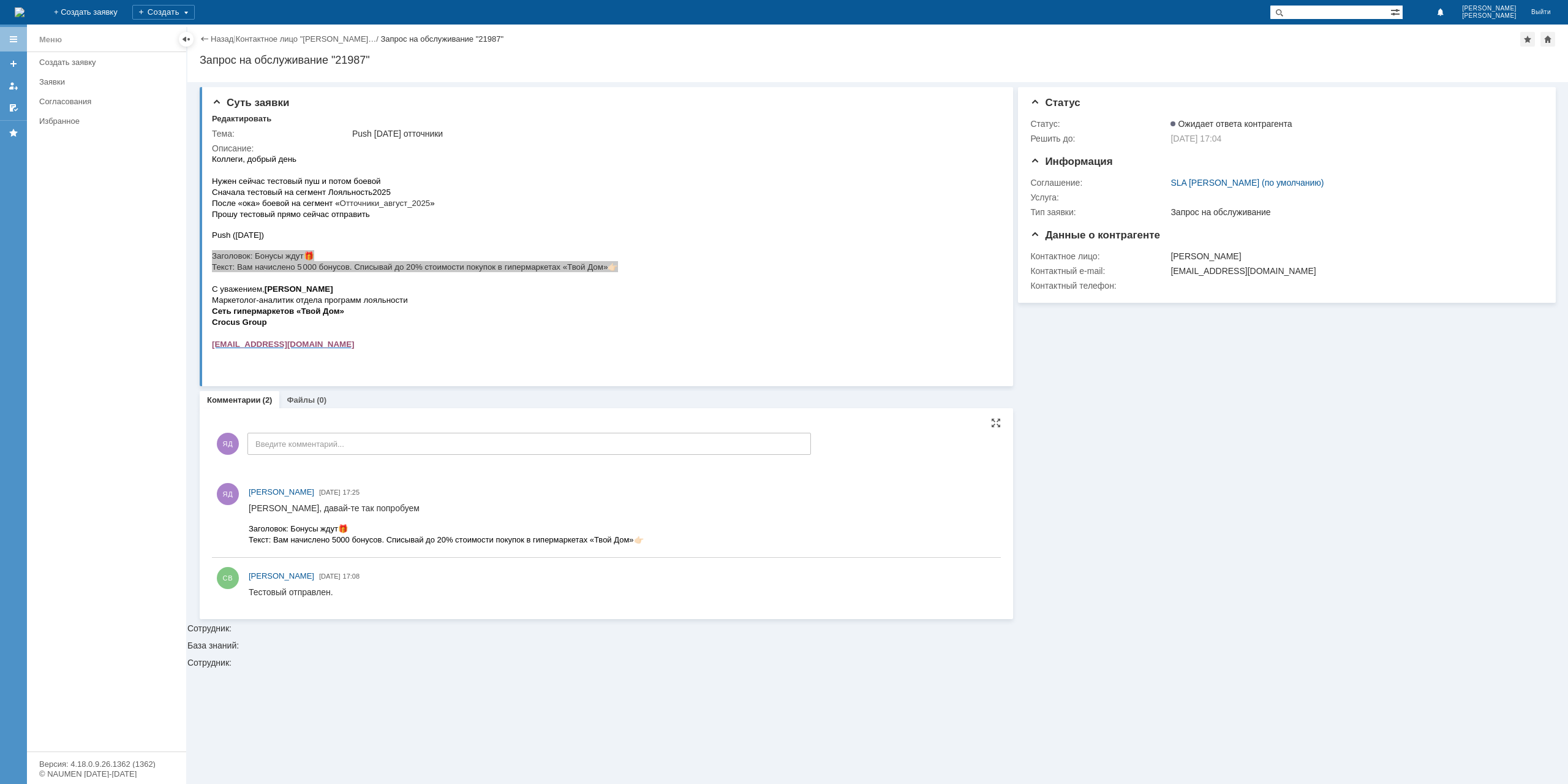
click at [214, 37] on link "Назад" at bounding box center [221, 39] width 23 height 10
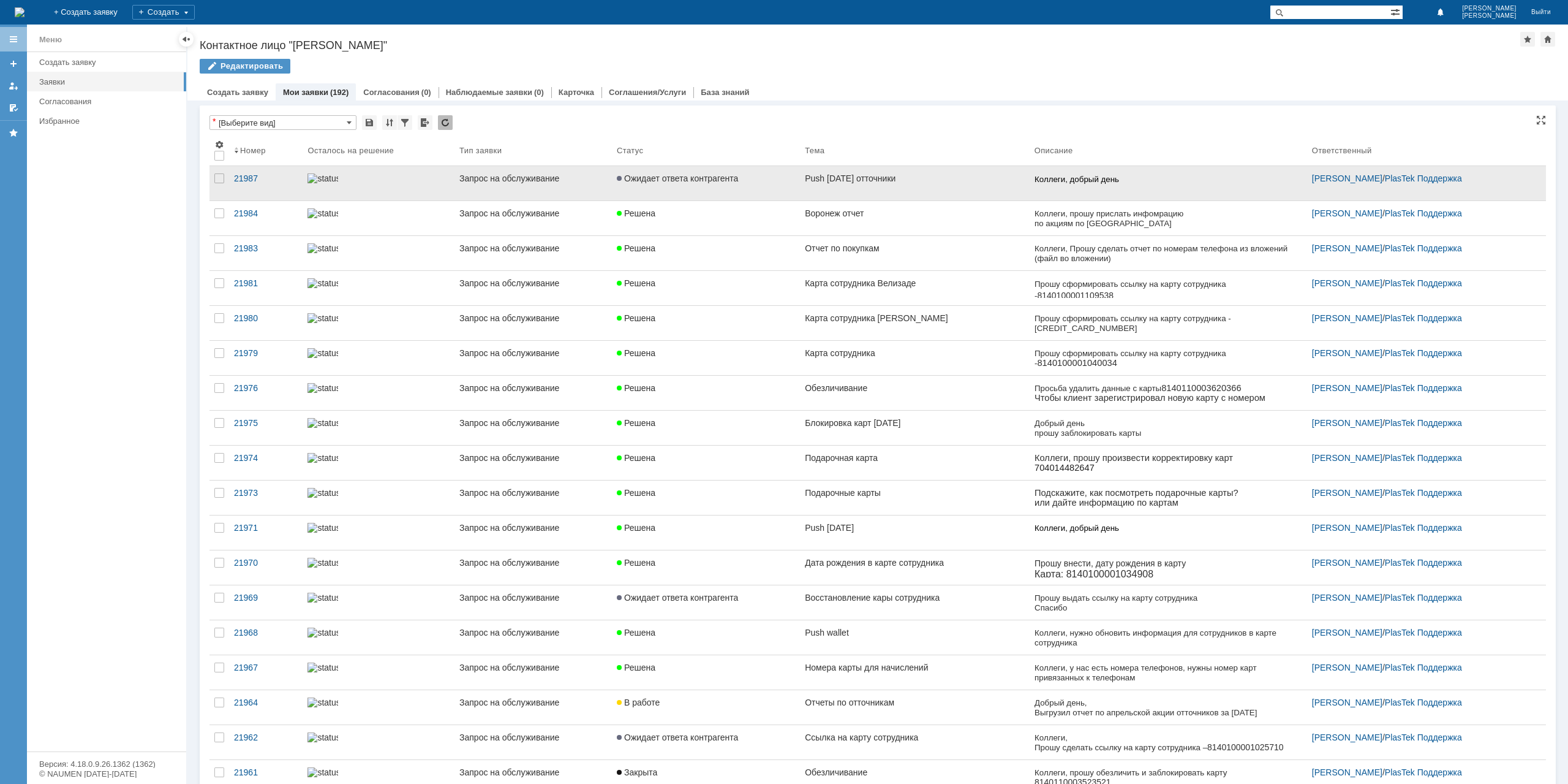
click at [1136, 185] on p at bounding box center [1168, 190] width 268 height 11
click at [704, 174] on span "Ожидает ответа контрагента" at bounding box center [677, 177] width 121 height 10
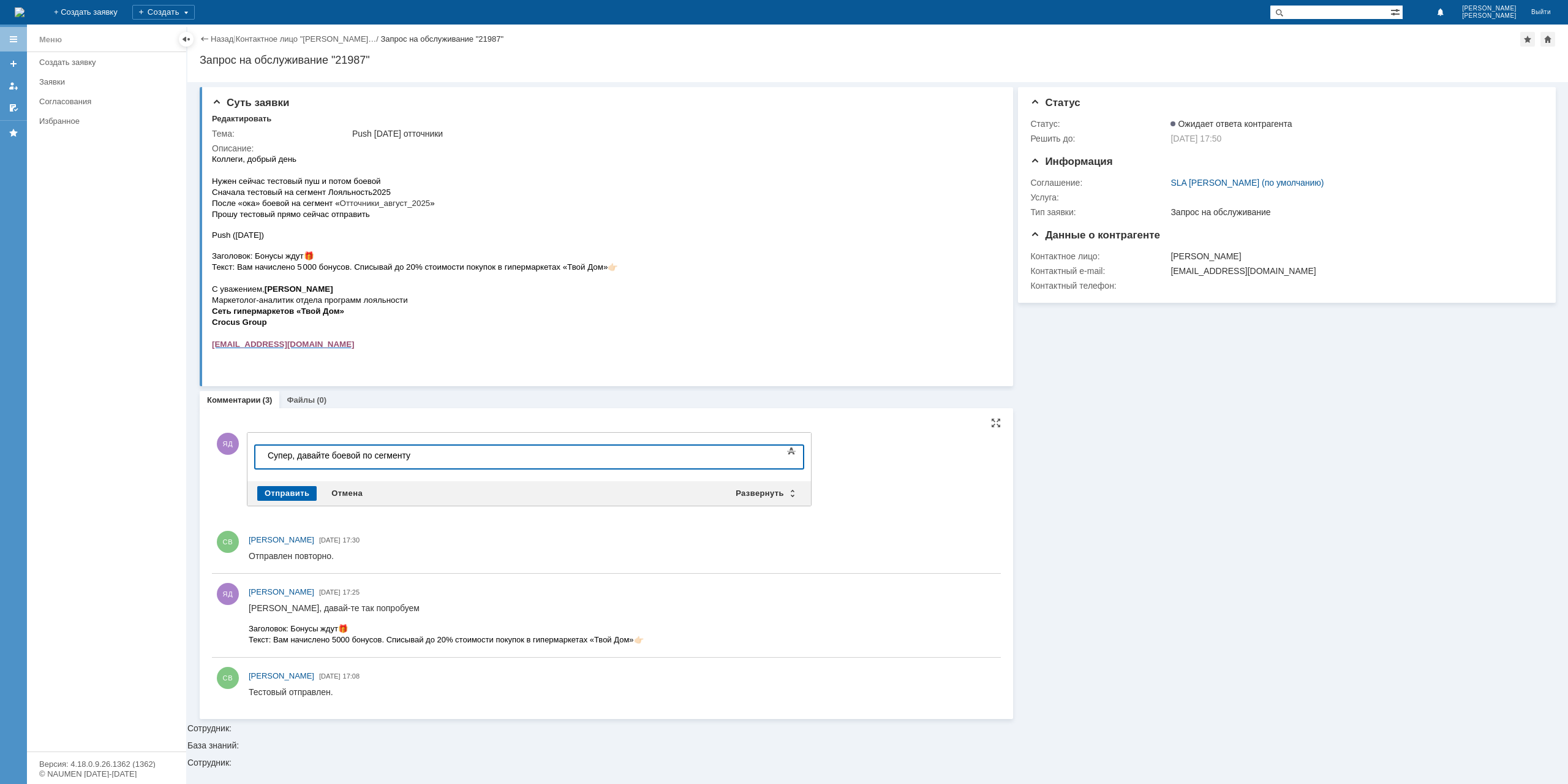
click at [292, 496] on div "Отправить" at bounding box center [287, 494] width 59 height 15
